Goal: Task Accomplishment & Management: Manage account settings

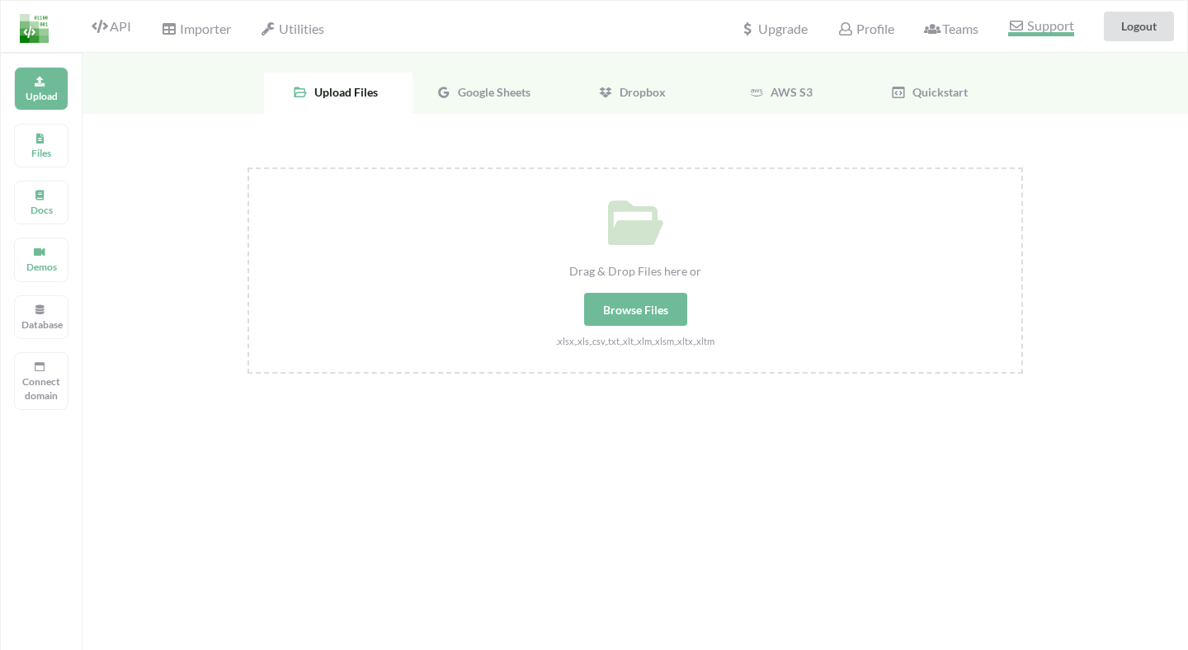
click at [1035, 35] on span "Support" at bounding box center [1040, 27] width 65 height 17
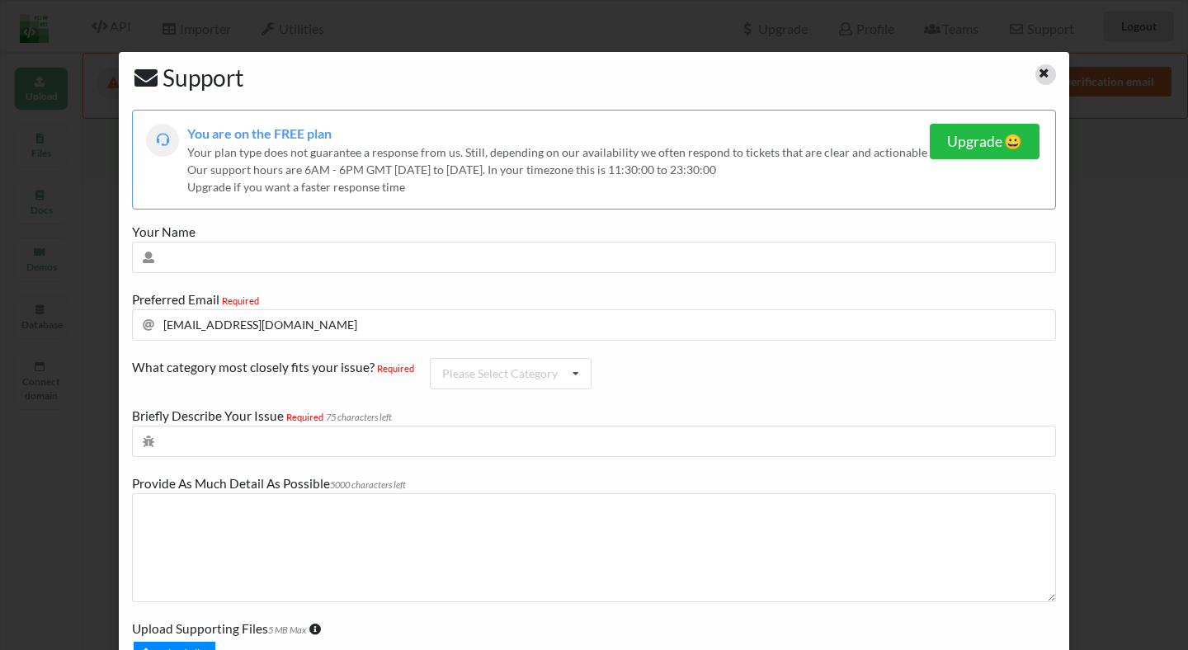
click at [1039, 69] on icon at bounding box center [1044, 71] width 14 height 12
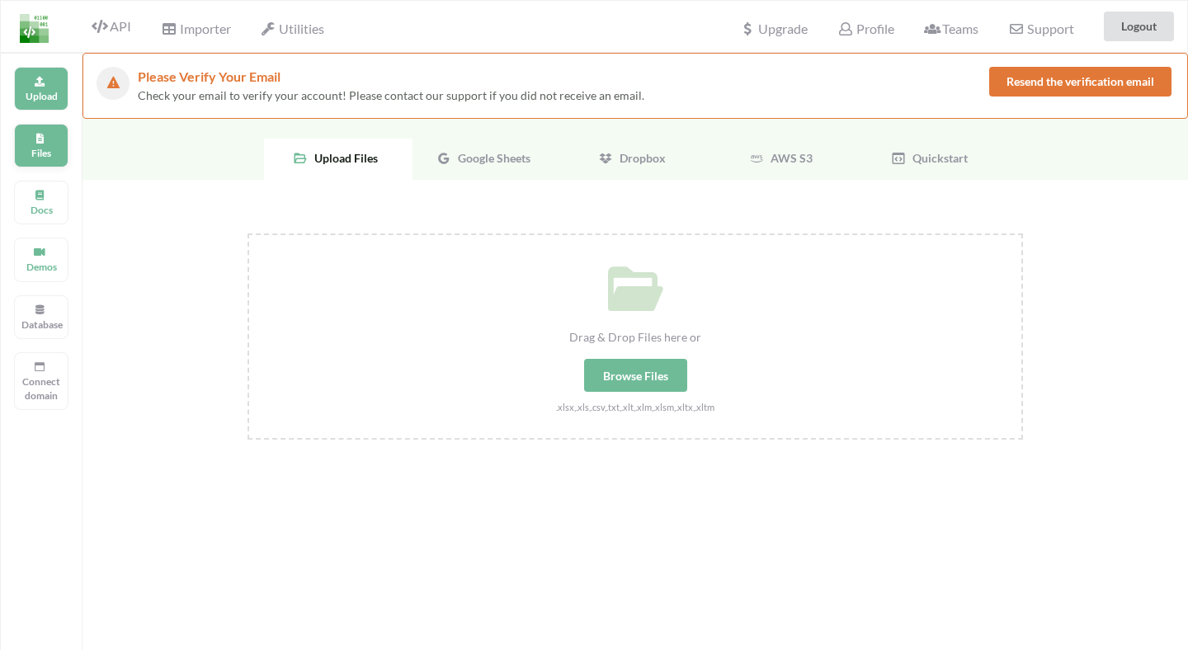
click at [40, 147] on p "Files" at bounding box center [41, 153] width 40 height 14
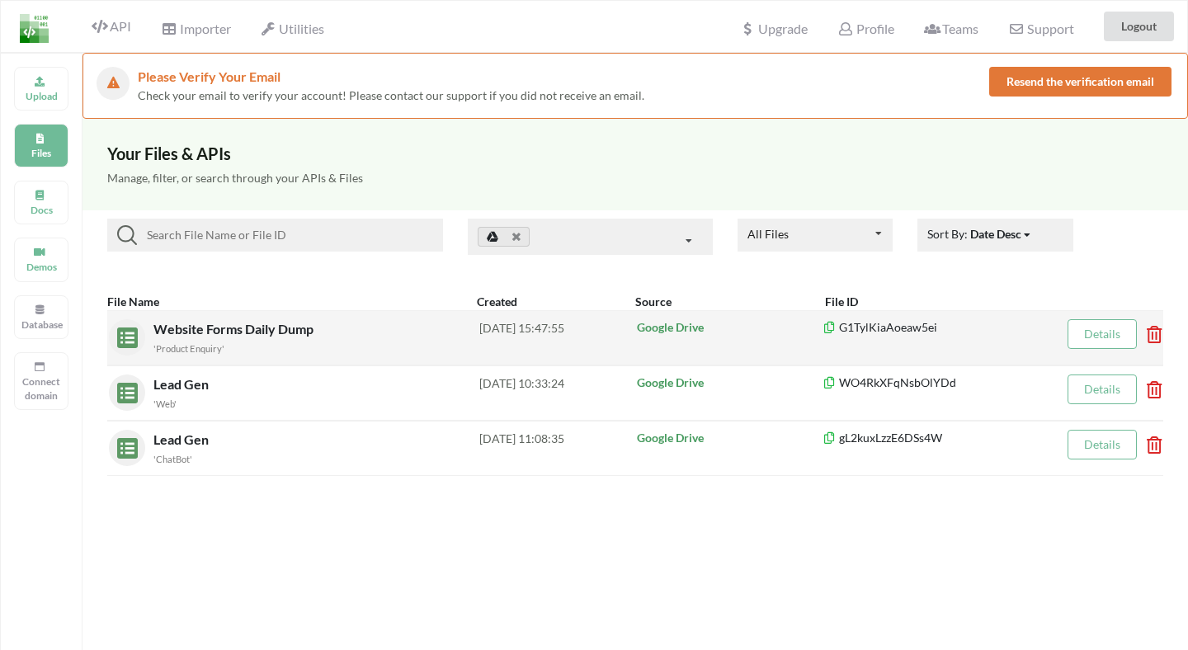
click at [231, 328] on span "Website Forms Daily Dump" at bounding box center [234, 329] width 163 height 16
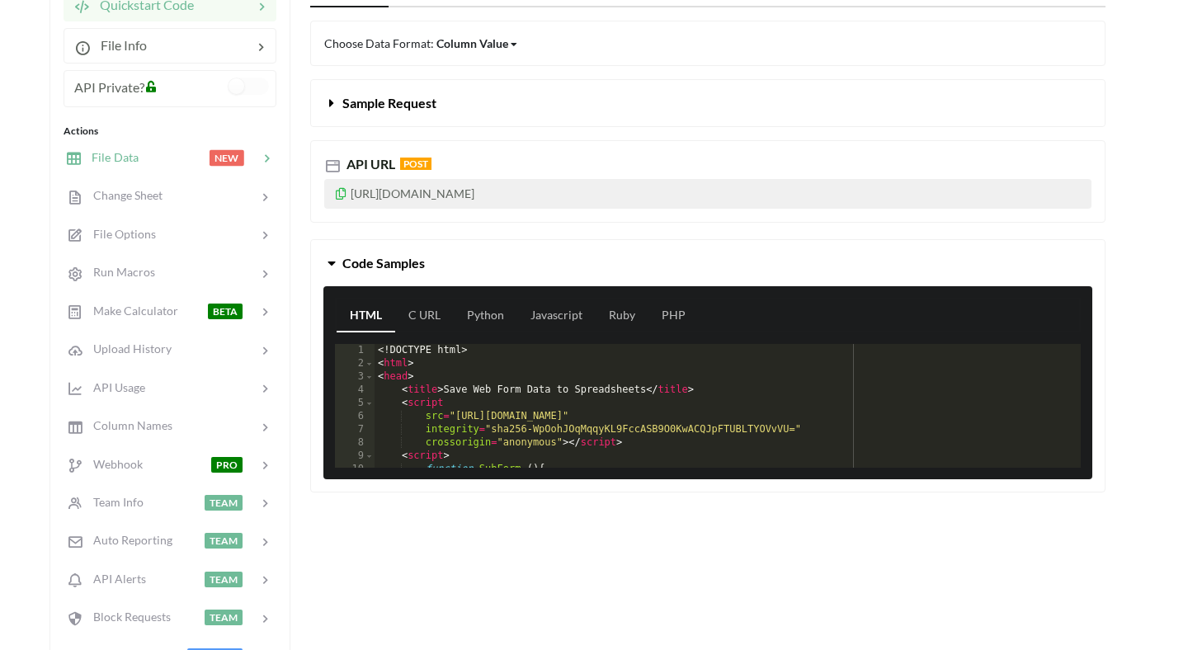
click at [111, 162] on span "File Data" at bounding box center [110, 157] width 57 height 14
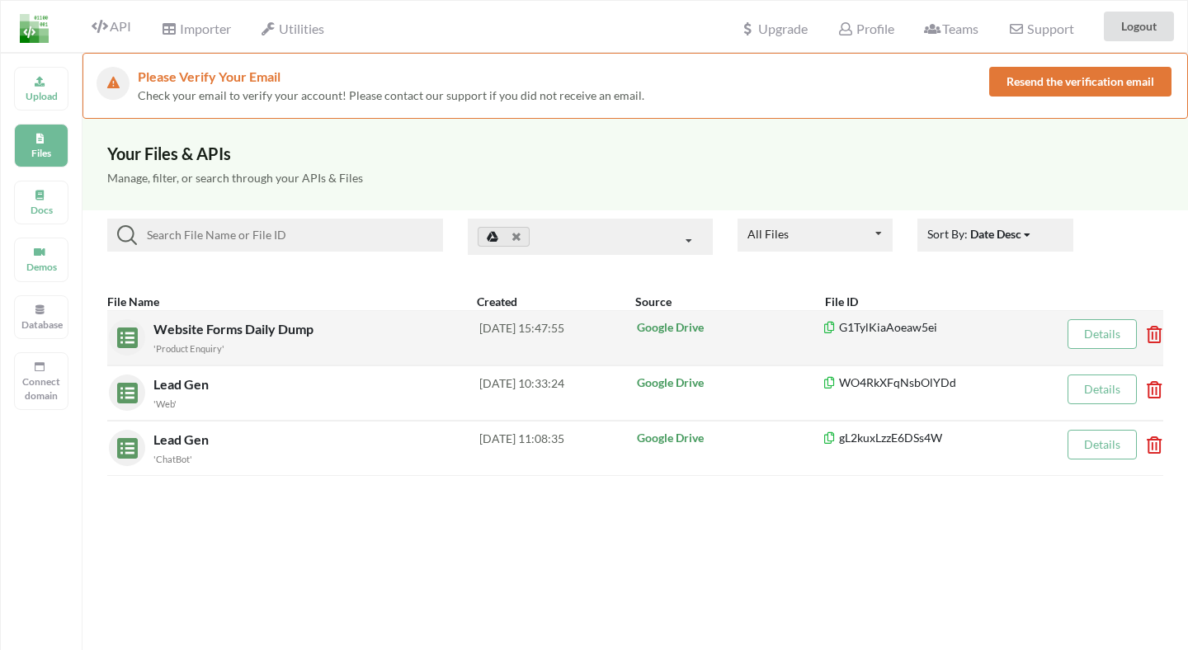
click at [1152, 332] on icon at bounding box center [1149, 329] width 5 height 7
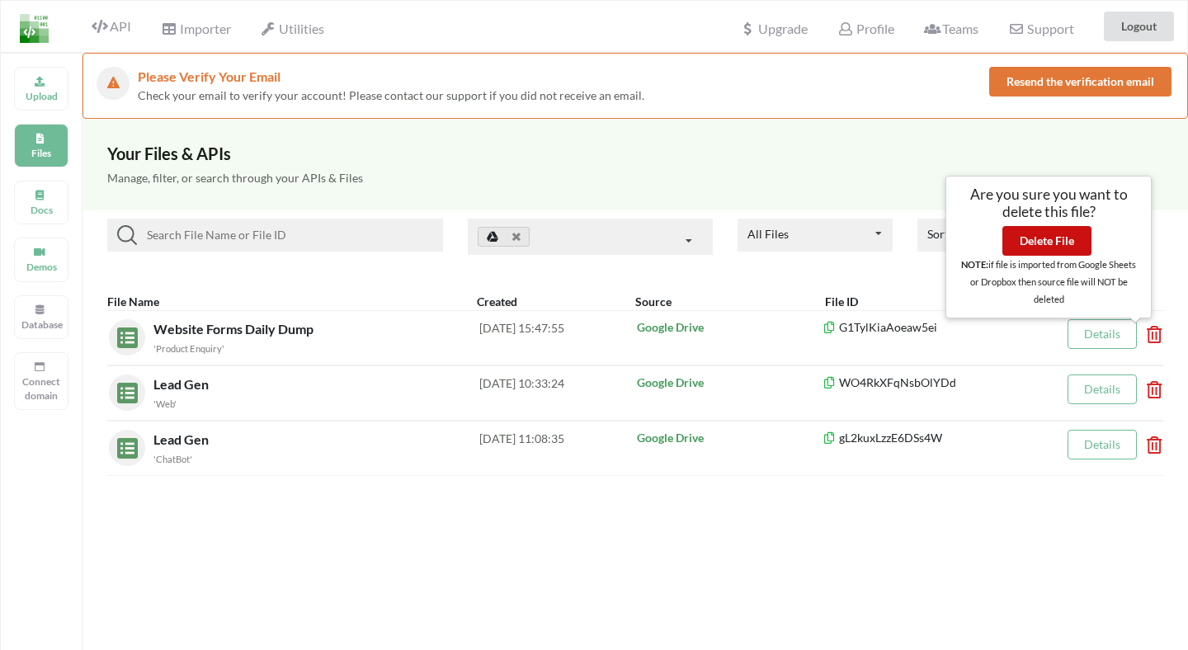
click at [1030, 243] on button "Delete File" at bounding box center [1046, 241] width 89 height 30
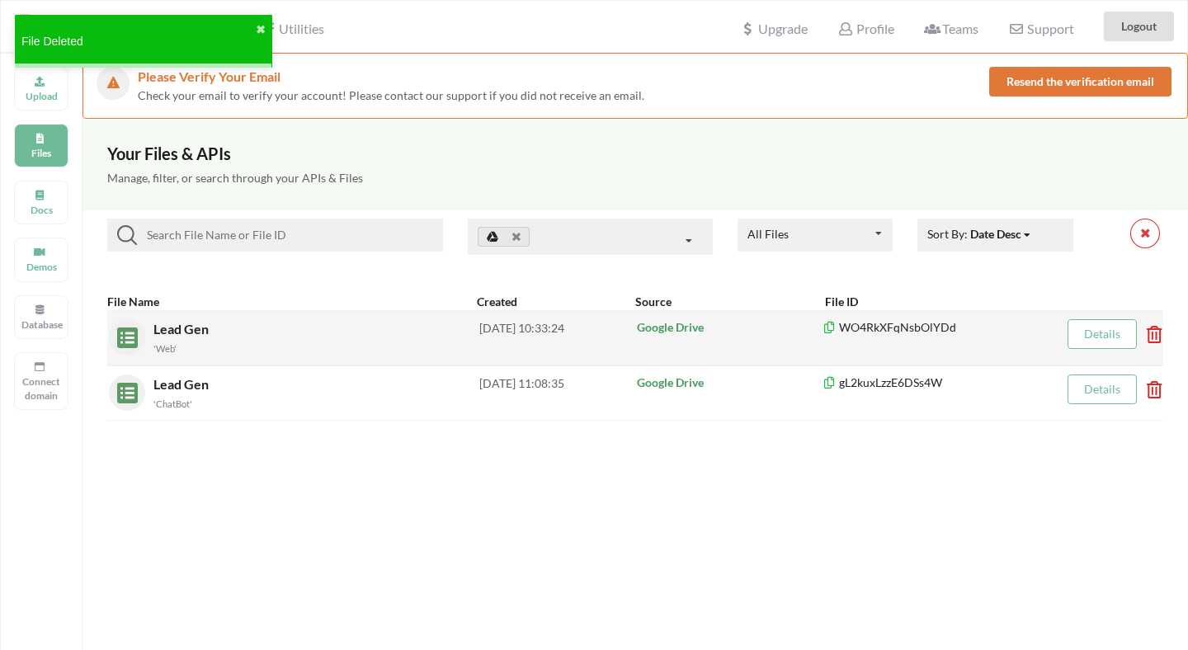
click at [185, 327] on span "Lead Gen" at bounding box center [182, 329] width 59 height 16
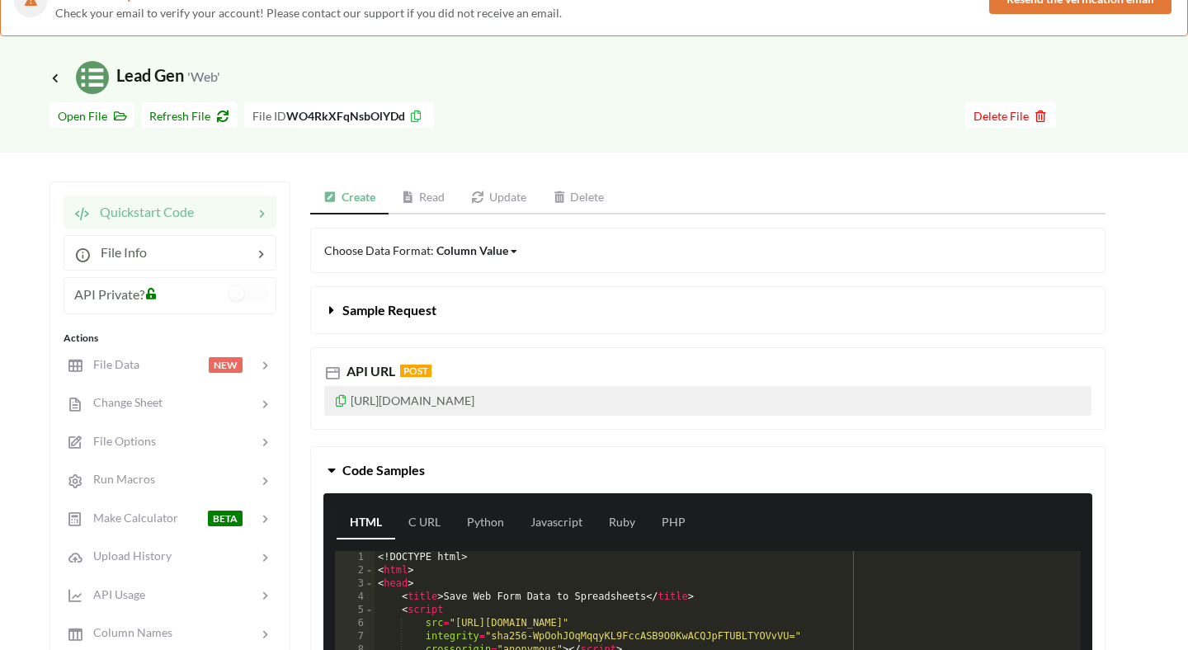
scroll to position [111, 0]
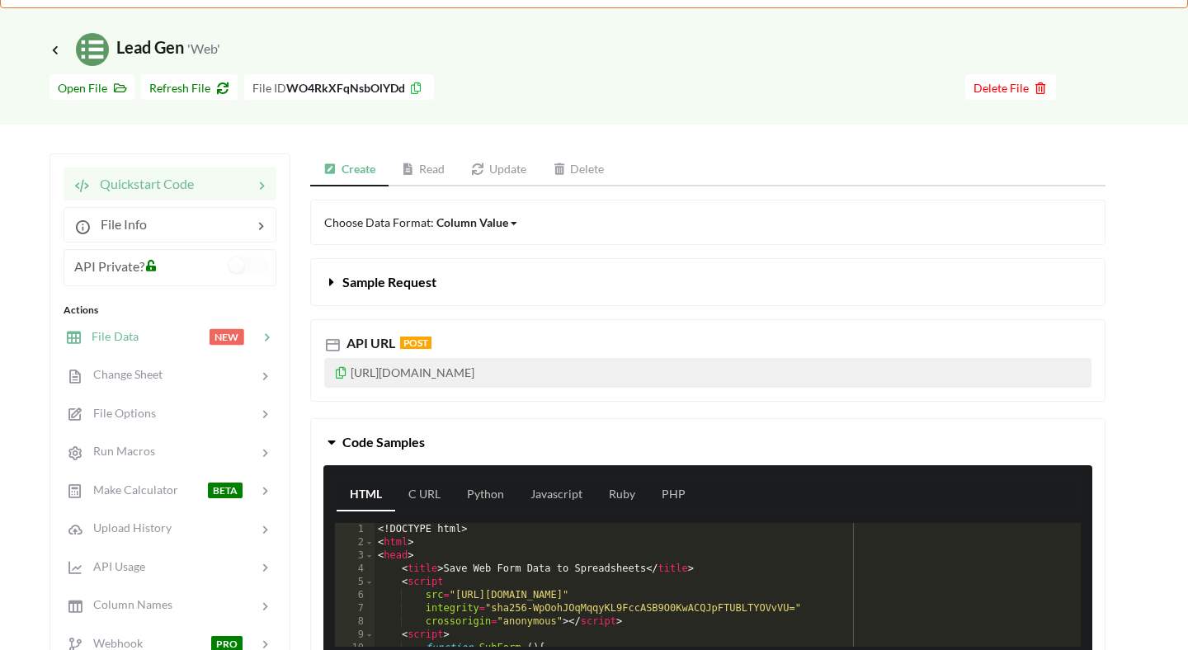
click at [115, 339] on span "File Data" at bounding box center [110, 336] width 57 height 14
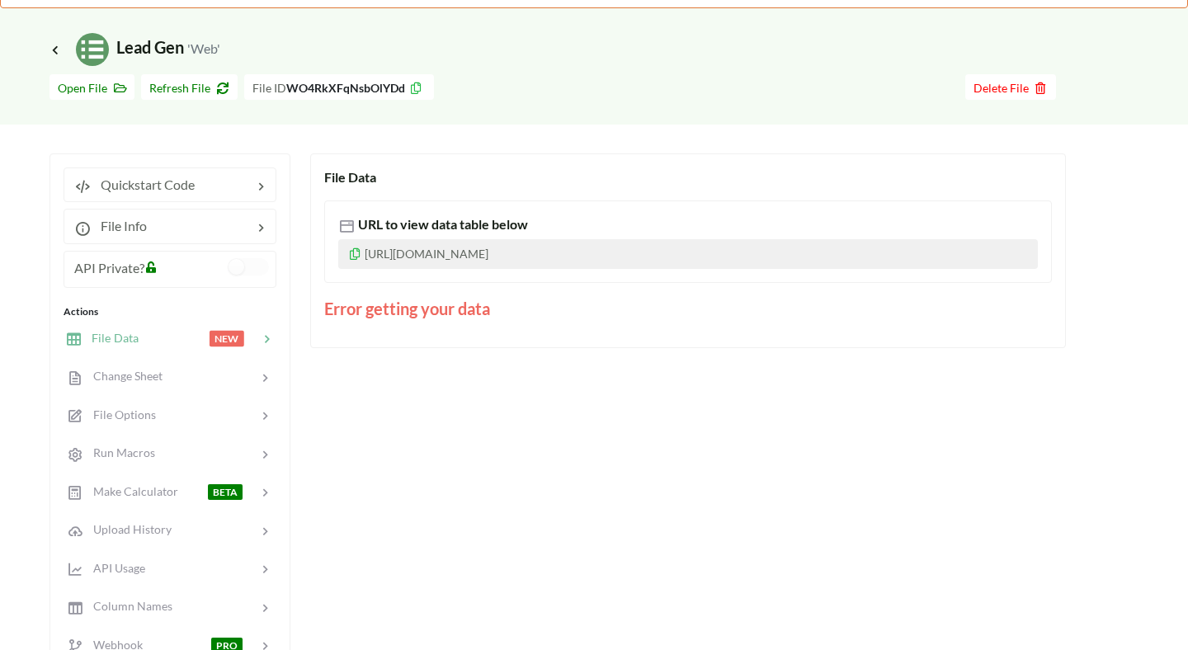
click at [136, 332] on span "File Data" at bounding box center [110, 338] width 57 height 14
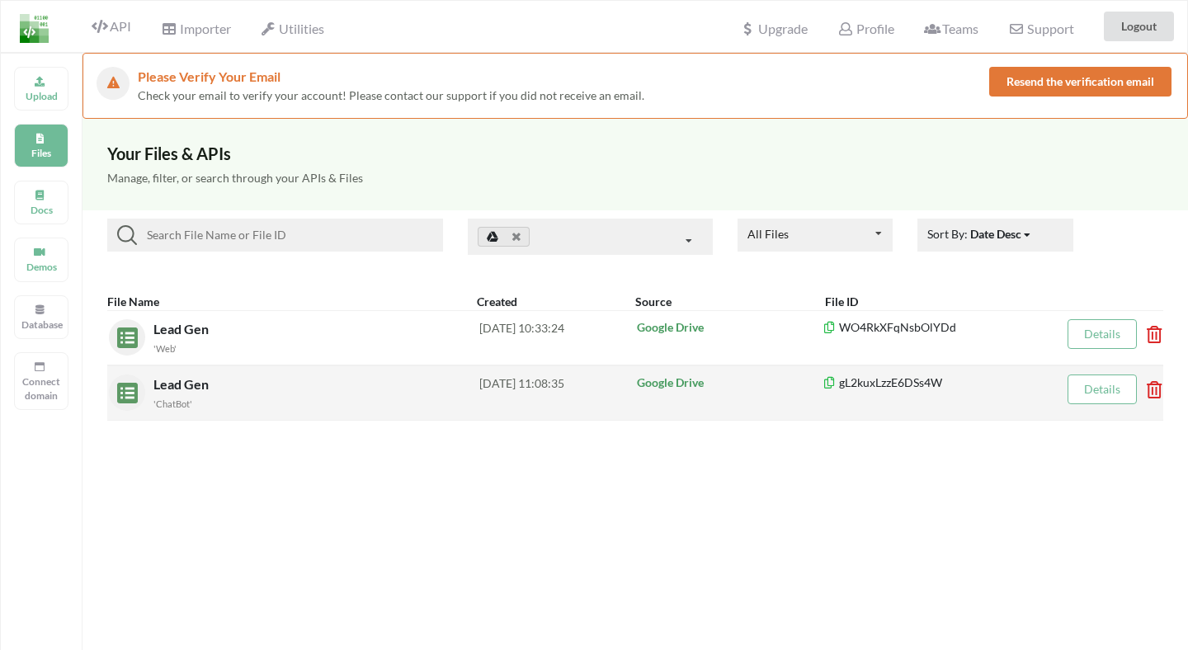
click at [167, 382] on span "Lead Gen" at bounding box center [182, 384] width 59 height 16
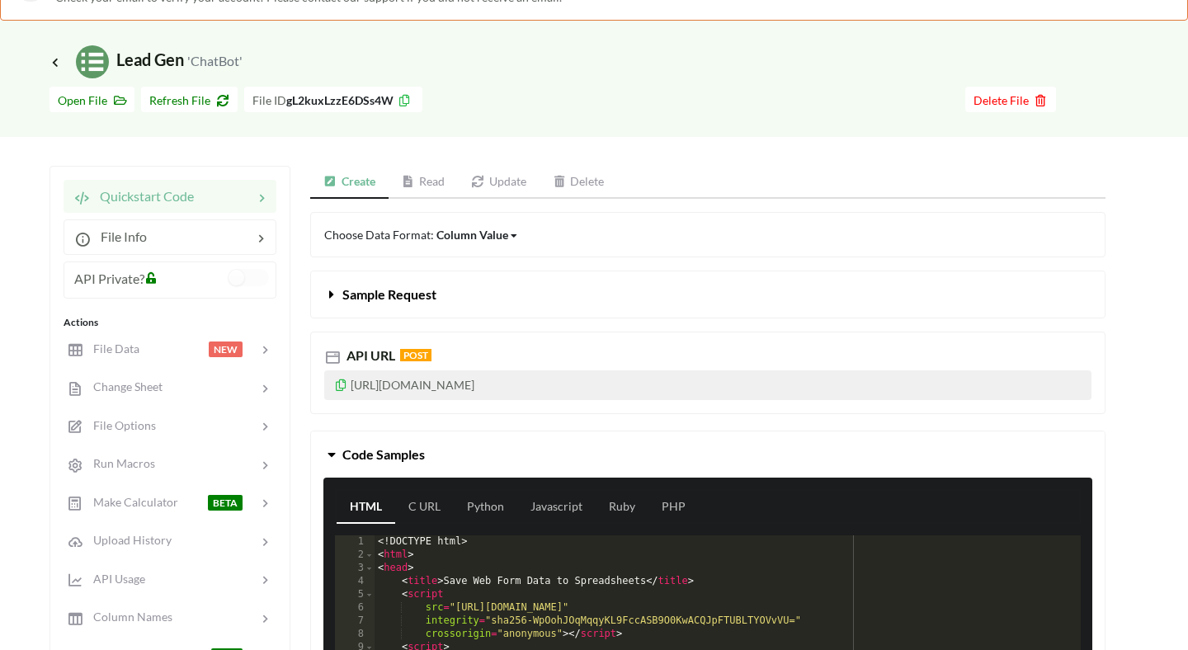
scroll to position [116, 0]
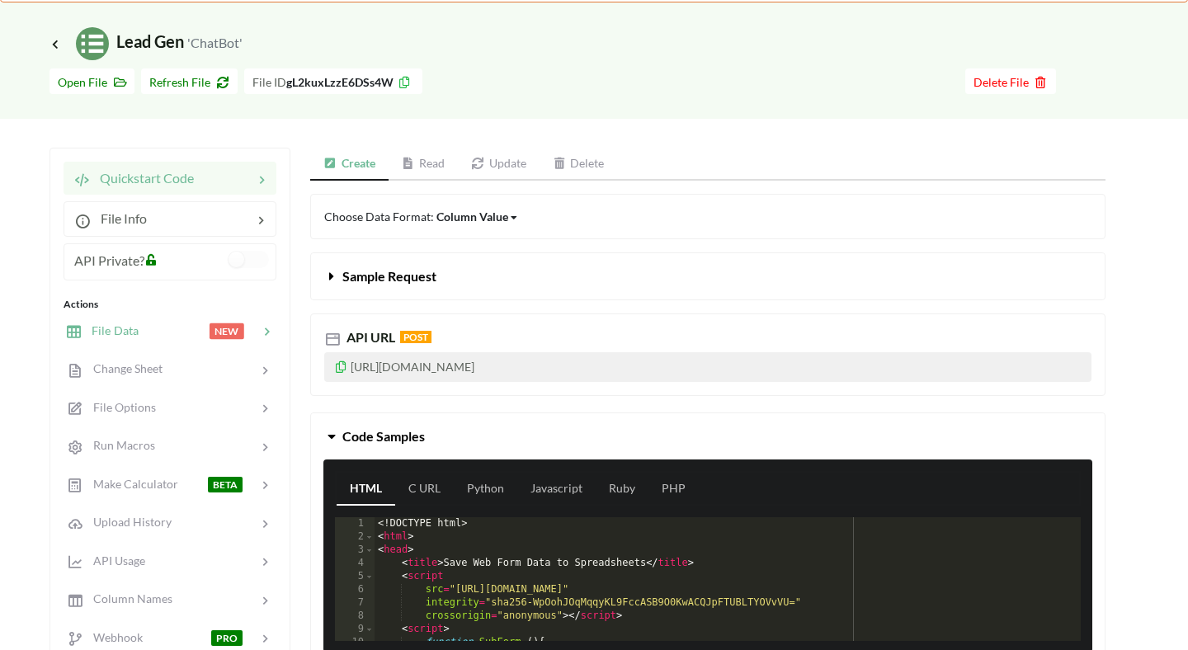
click at [127, 335] on span "File Data" at bounding box center [110, 330] width 57 height 14
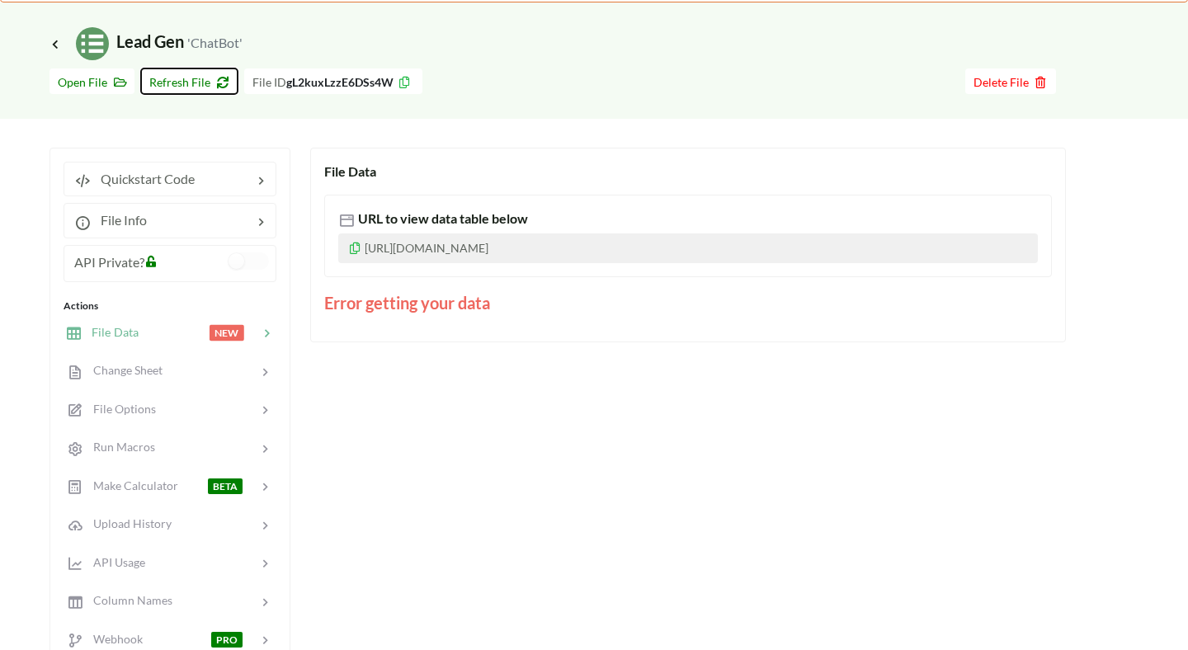
click at [218, 81] on icon at bounding box center [220, 80] width 14 height 12
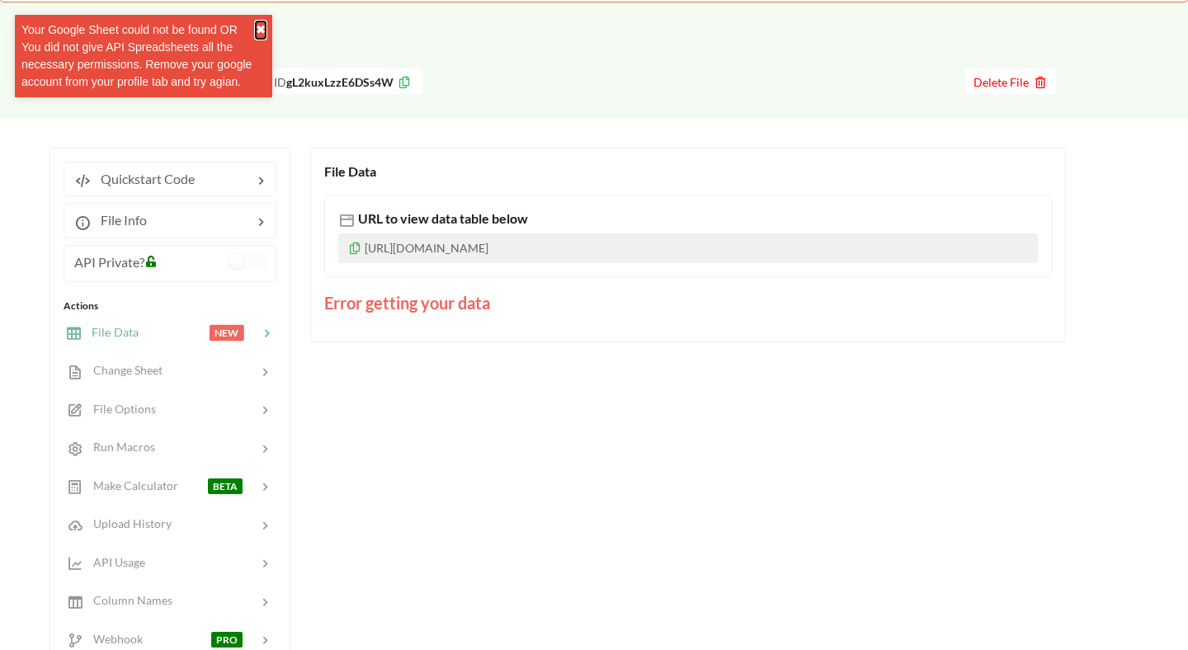
click at [264, 29] on button "✖" at bounding box center [261, 29] width 10 height 17
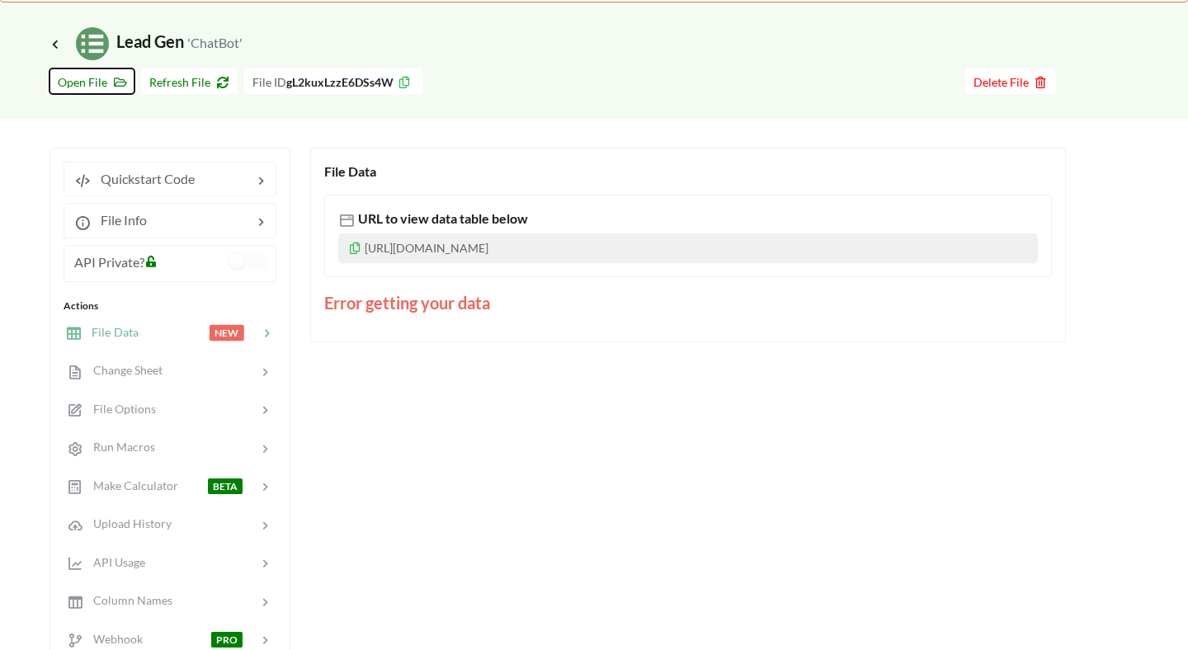
click at [77, 82] on span "Open File" at bounding box center [92, 82] width 68 height 14
click at [42, 135] on div "Icon Link Lead Gen 'ChatBot' Go To Files page Download hidden Open File Refresh…" at bounding box center [594, 441] width 1188 height 879
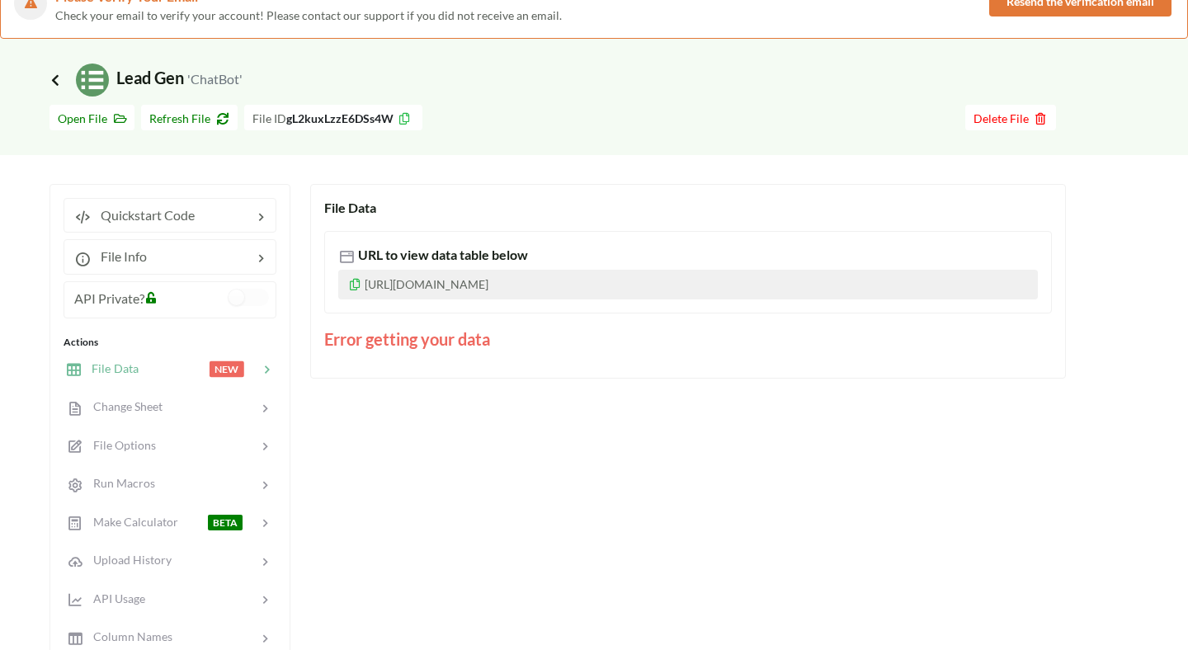
scroll to position [0, 0]
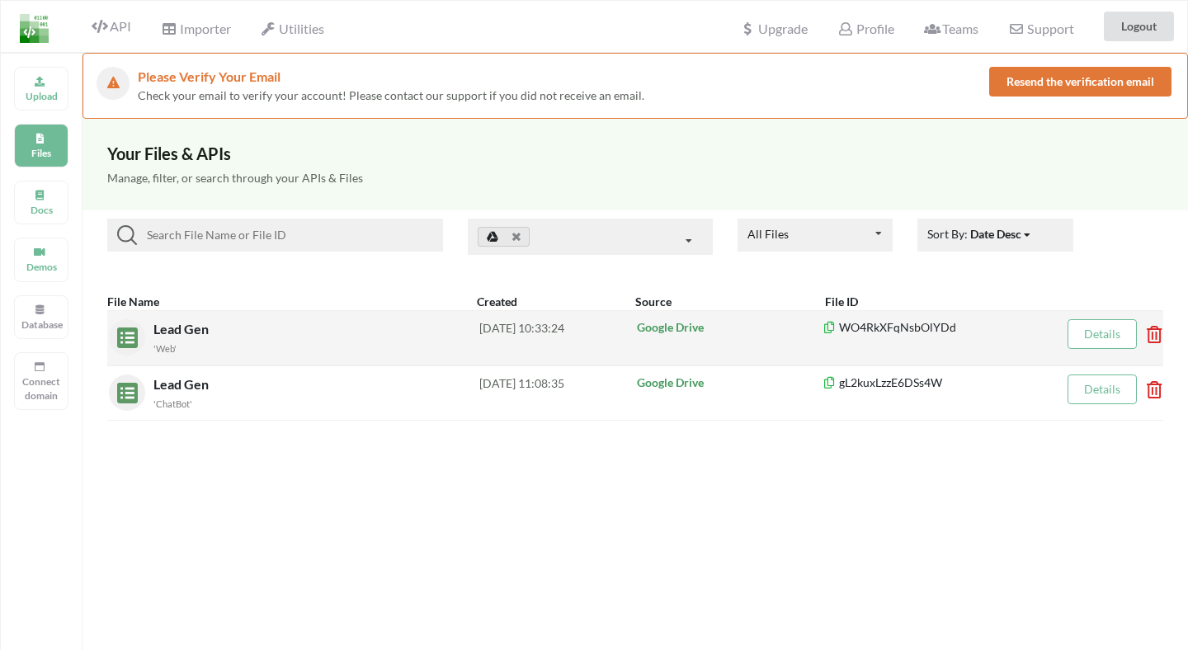
click at [681, 325] on p "Google Drive" at bounding box center [730, 327] width 186 height 16
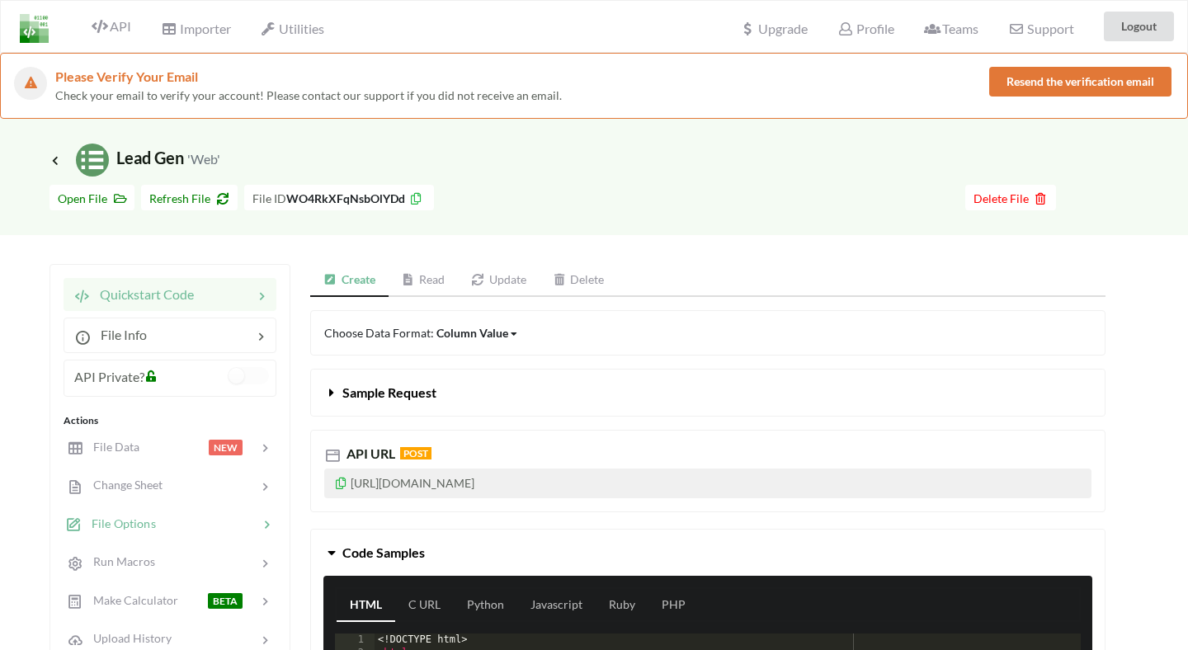
click at [117, 523] on span "File Options" at bounding box center [119, 523] width 74 height 14
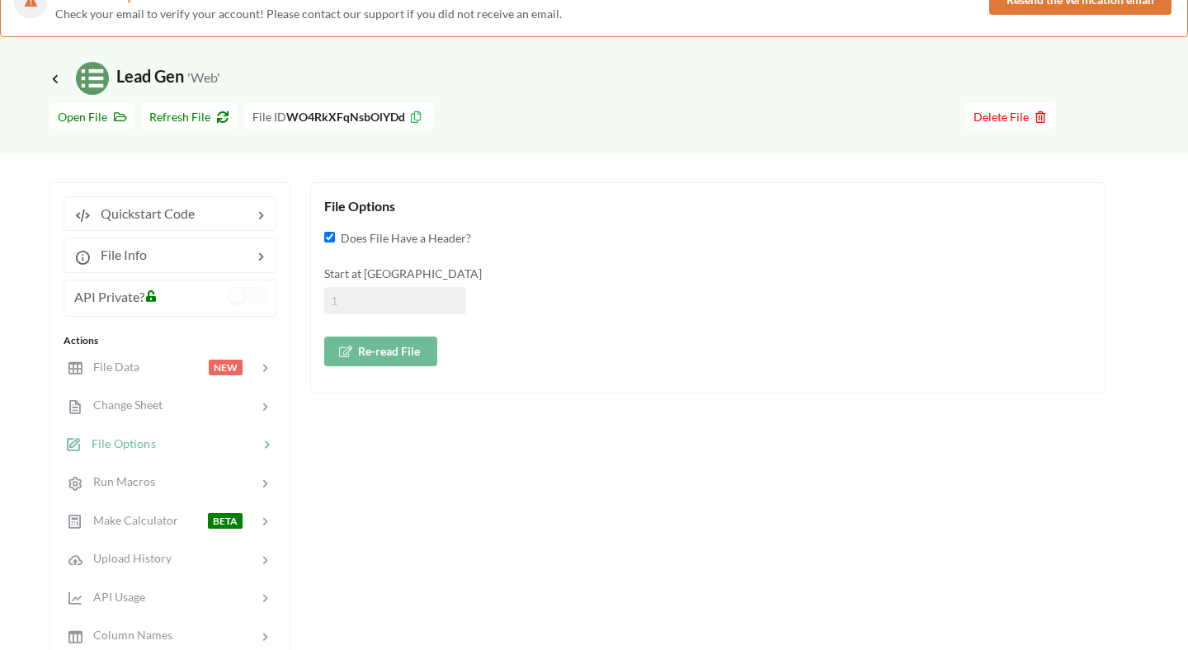
scroll to position [85, 0]
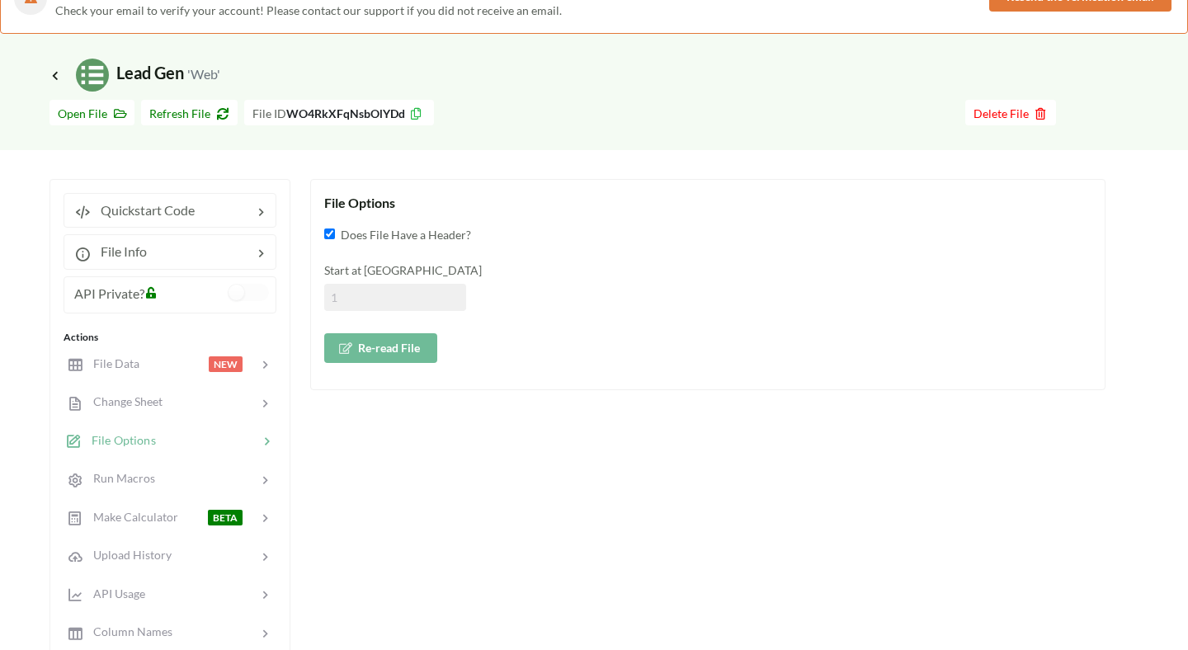
click at [361, 348] on button "Re-read File" at bounding box center [380, 348] width 113 height 30
click at [145, 398] on span "Change Sheet" at bounding box center [122, 401] width 81 height 14
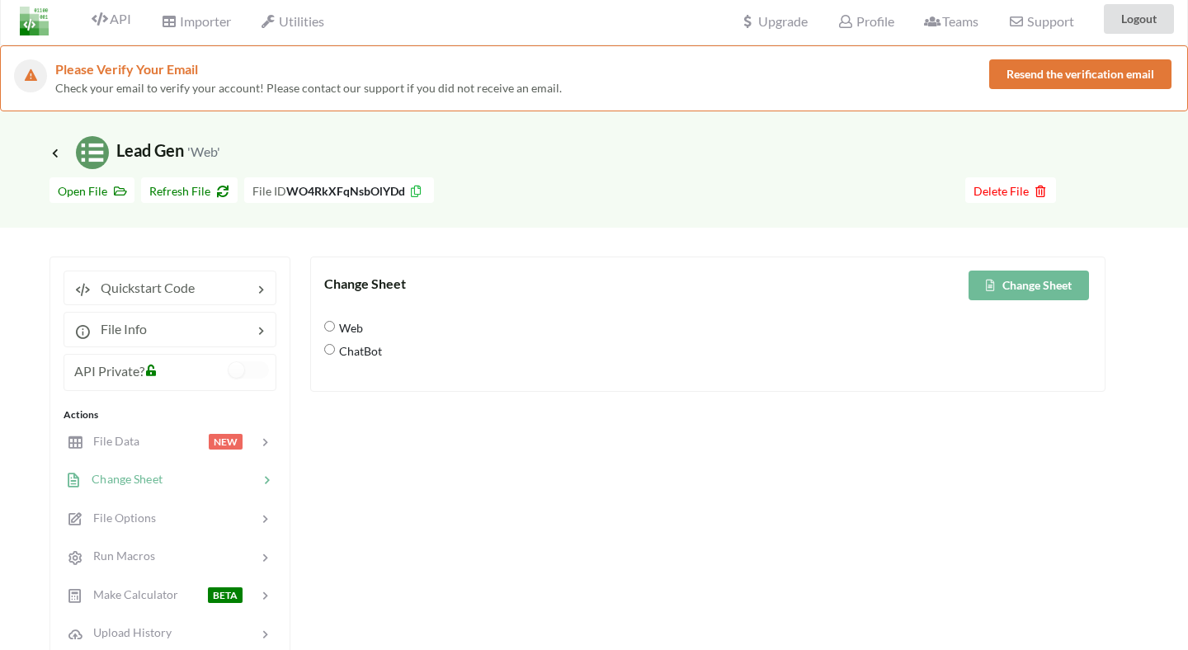
scroll to position [0, 0]
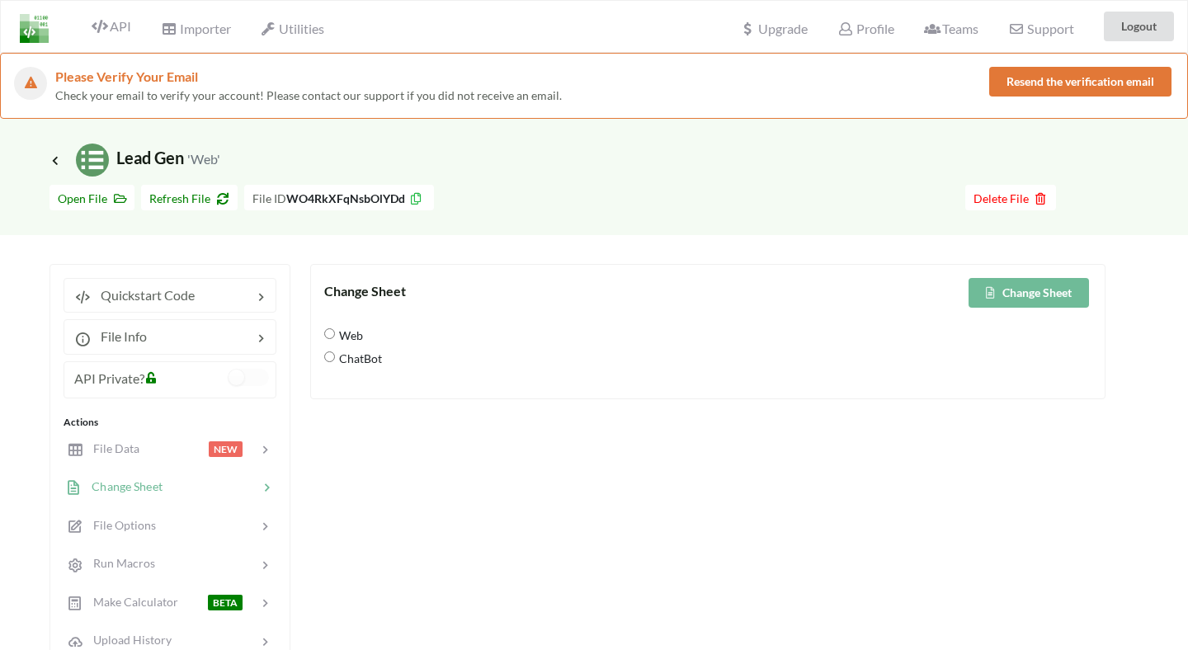
click at [328, 332] on input "Web" at bounding box center [329, 333] width 11 height 11
radio input "true"
click at [1029, 291] on button "Change Sheet" at bounding box center [1029, 293] width 120 height 30
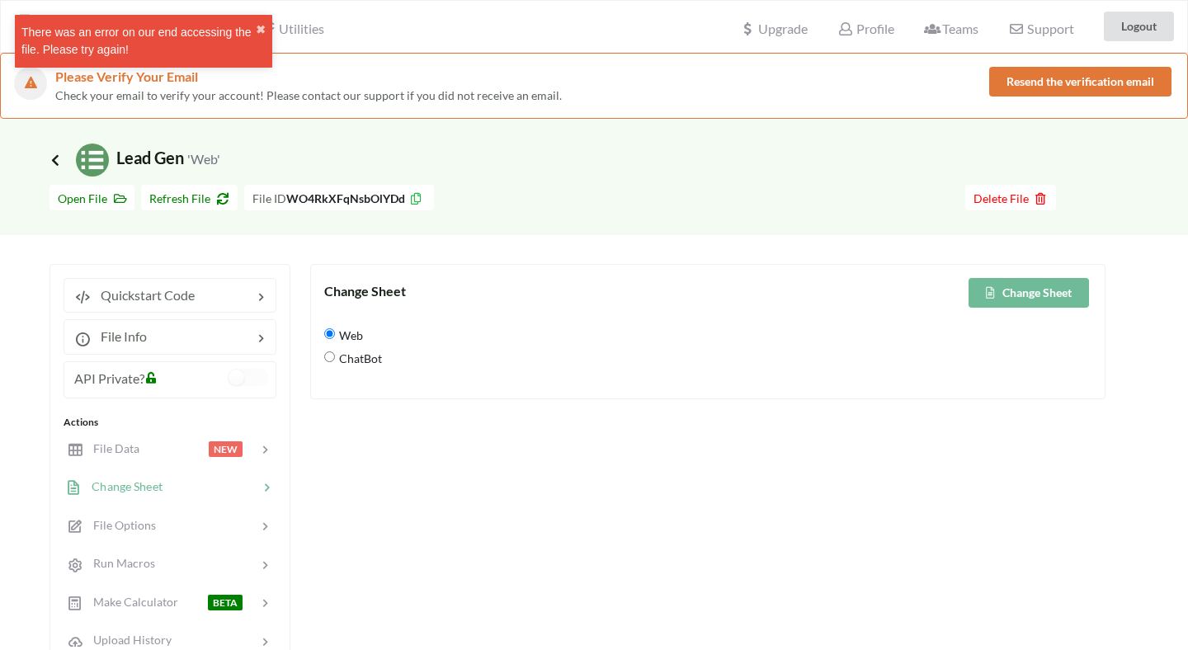
click at [58, 158] on icon at bounding box center [55, 159] width 15 height 13
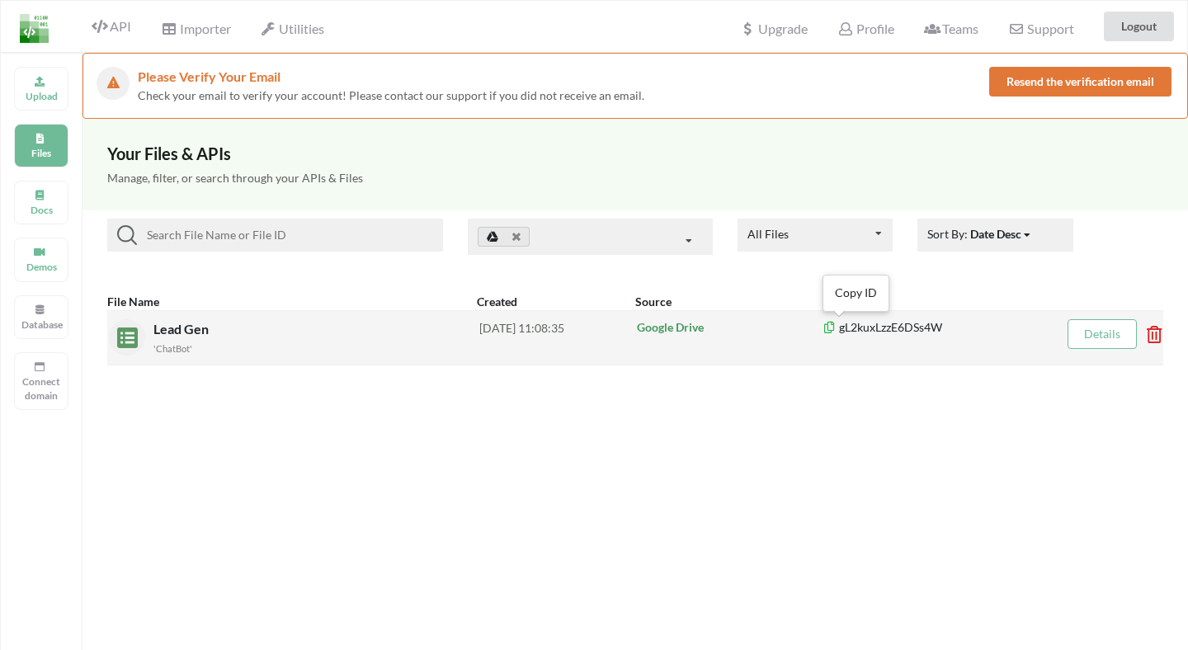
click at [828, 326] on icon at bounding box center [829, 325] width 14 height 12
